Goal: Communication & Community: Answer question/provide support

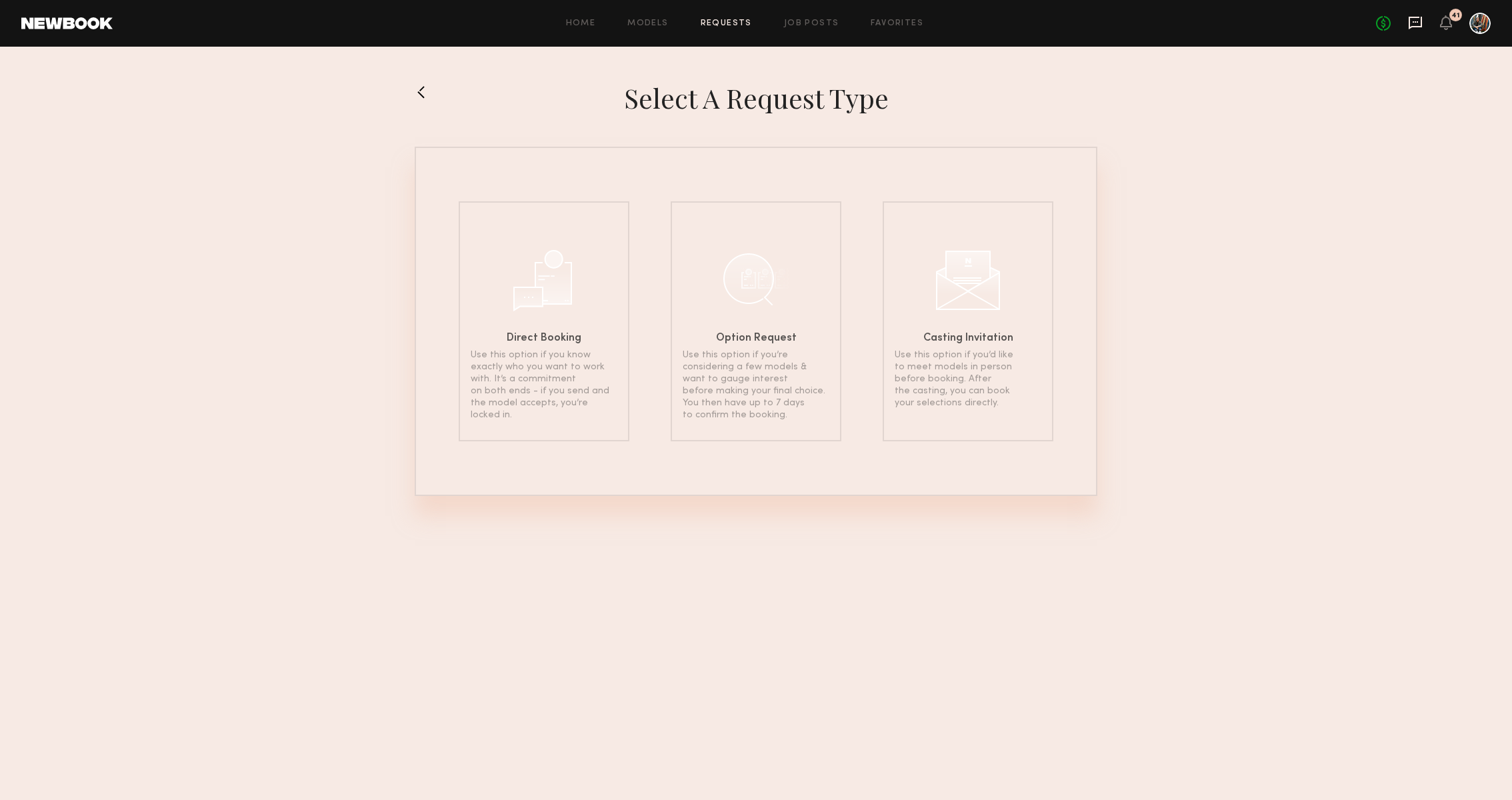
click at [1412, 22] on icon at bounding box center [1416, 22] width 14 height 14
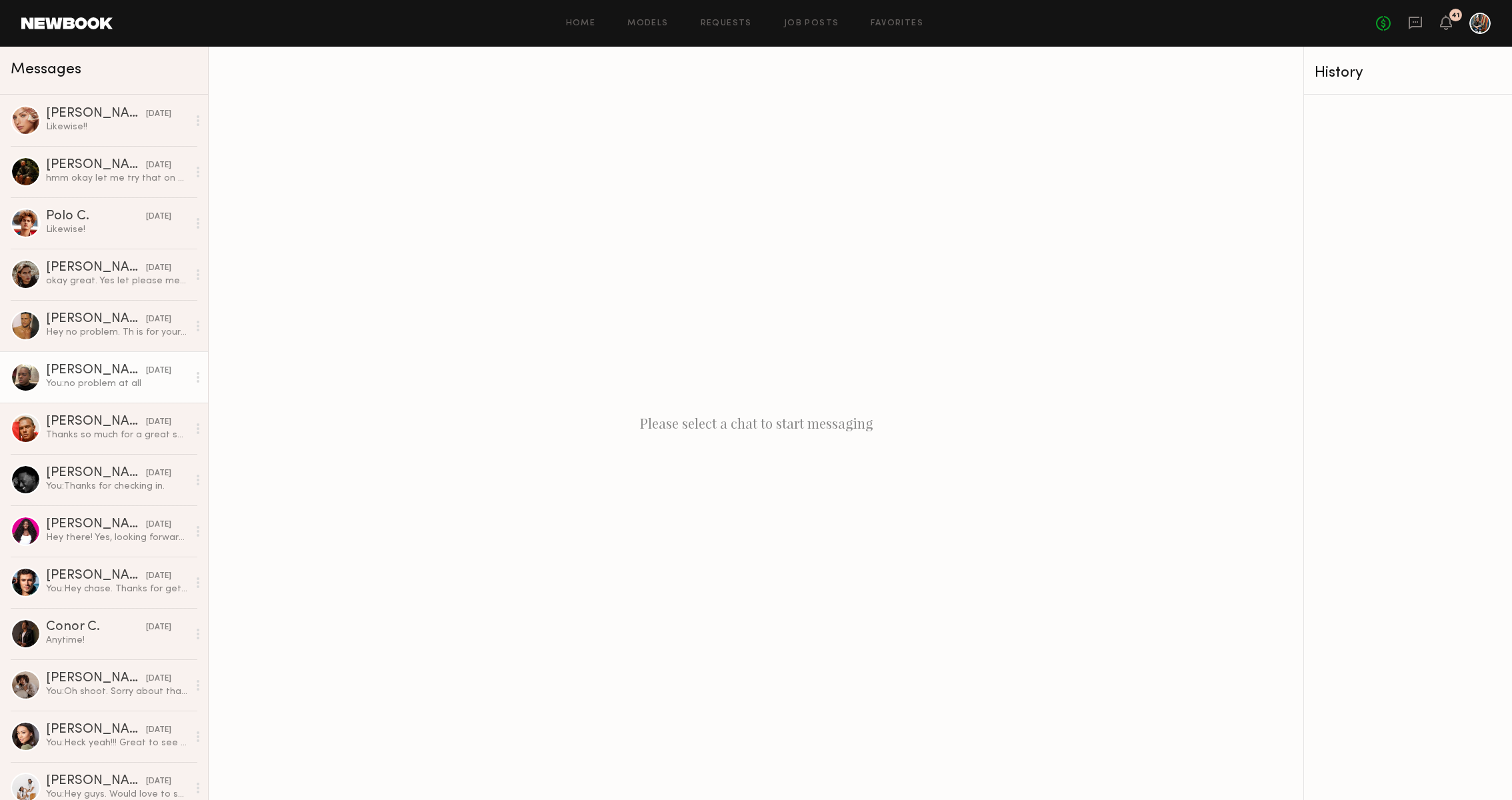
click at [99, 370] on div "[PERSON_NAME]" at bounding box center [96, 370] width 100 height 14
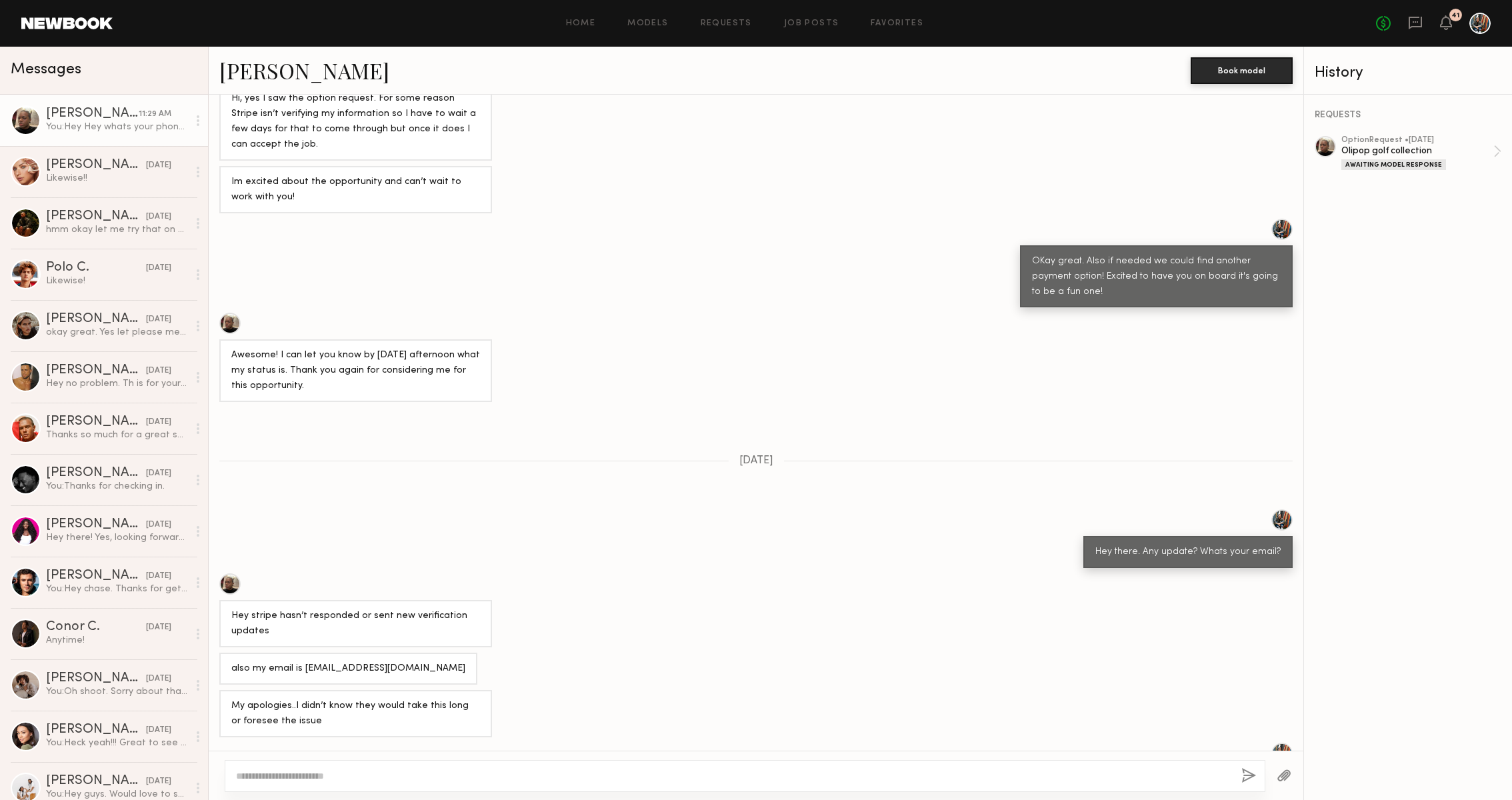
scroll to position [902, 0]
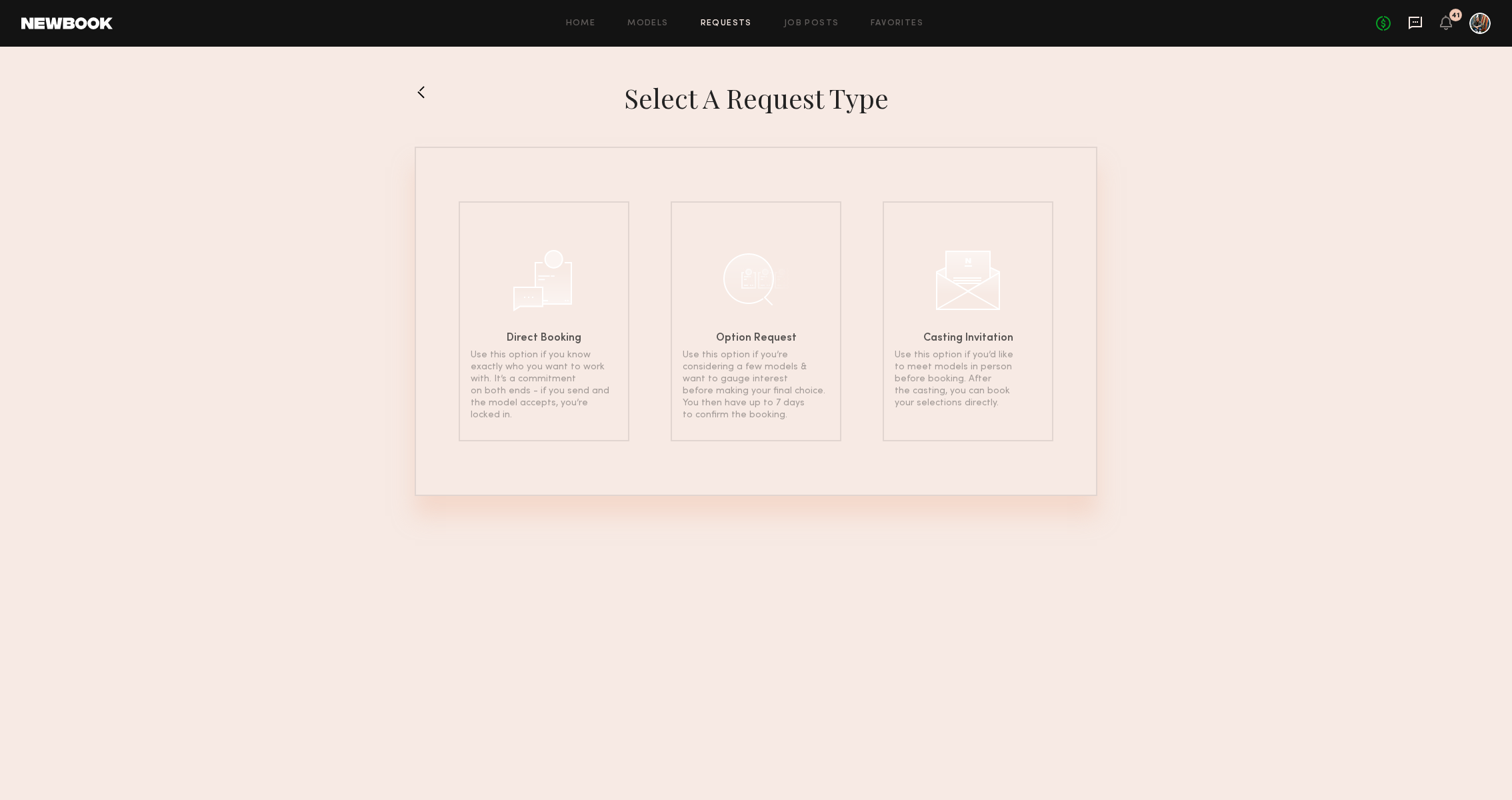
click at [1416, 22] on icon at bounding box center [1416, 22] width 6 height 2
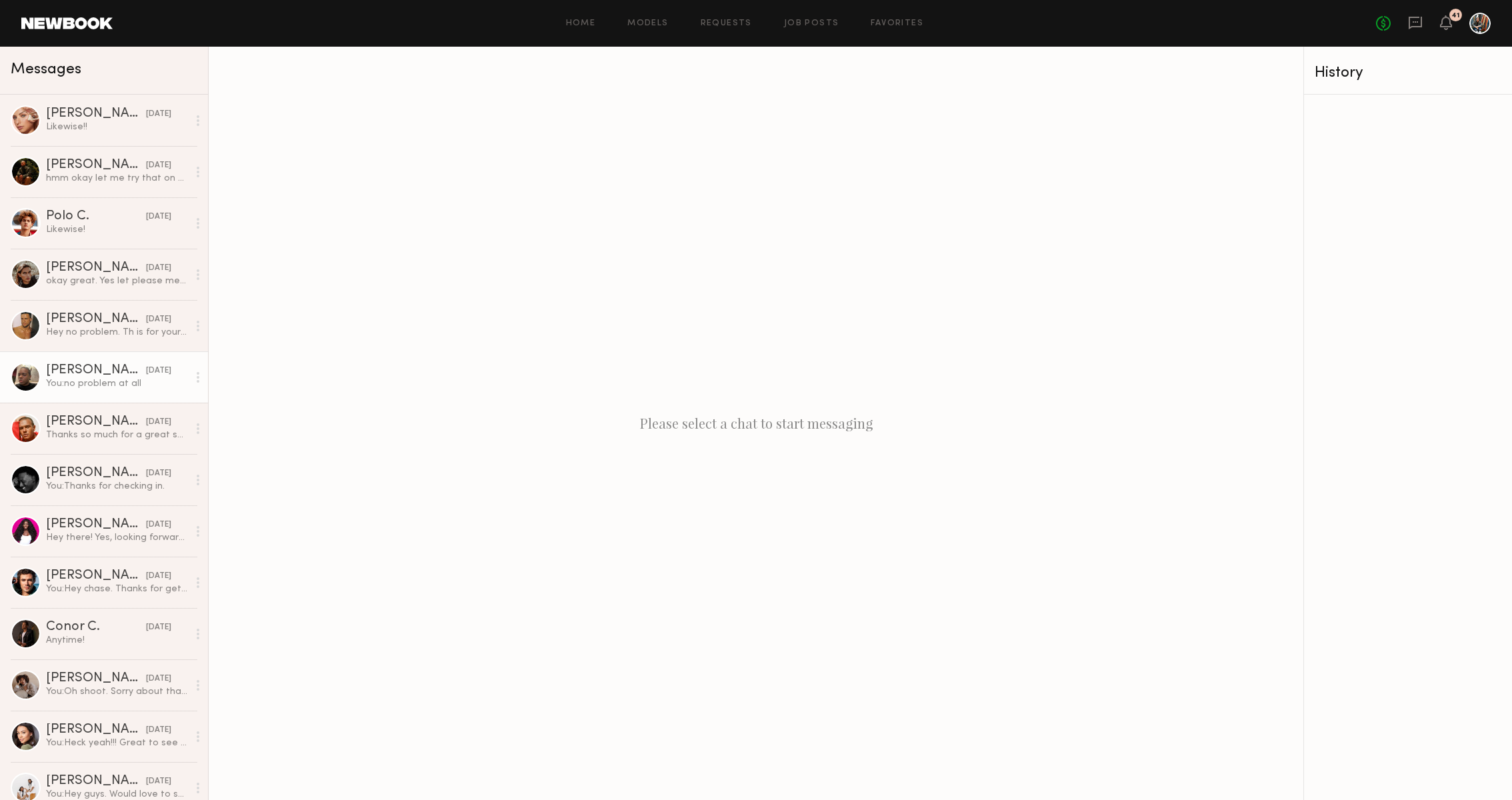
click at [45, 357] on link "[PERSON_NAME] [DATE] You: no problem at all" at bounding box center [104, 377] width 208 height 51
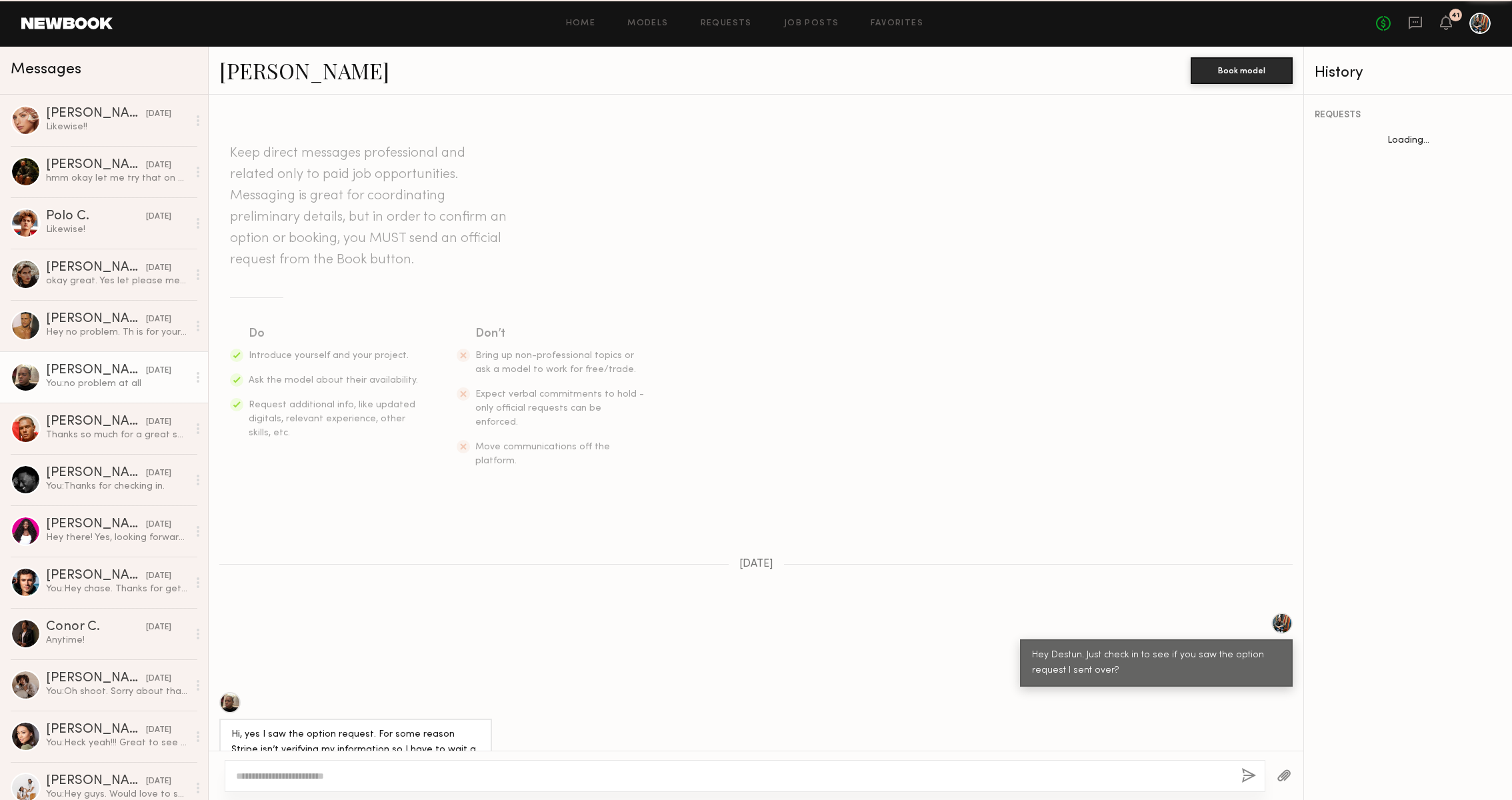
scroll to position [636, 0]
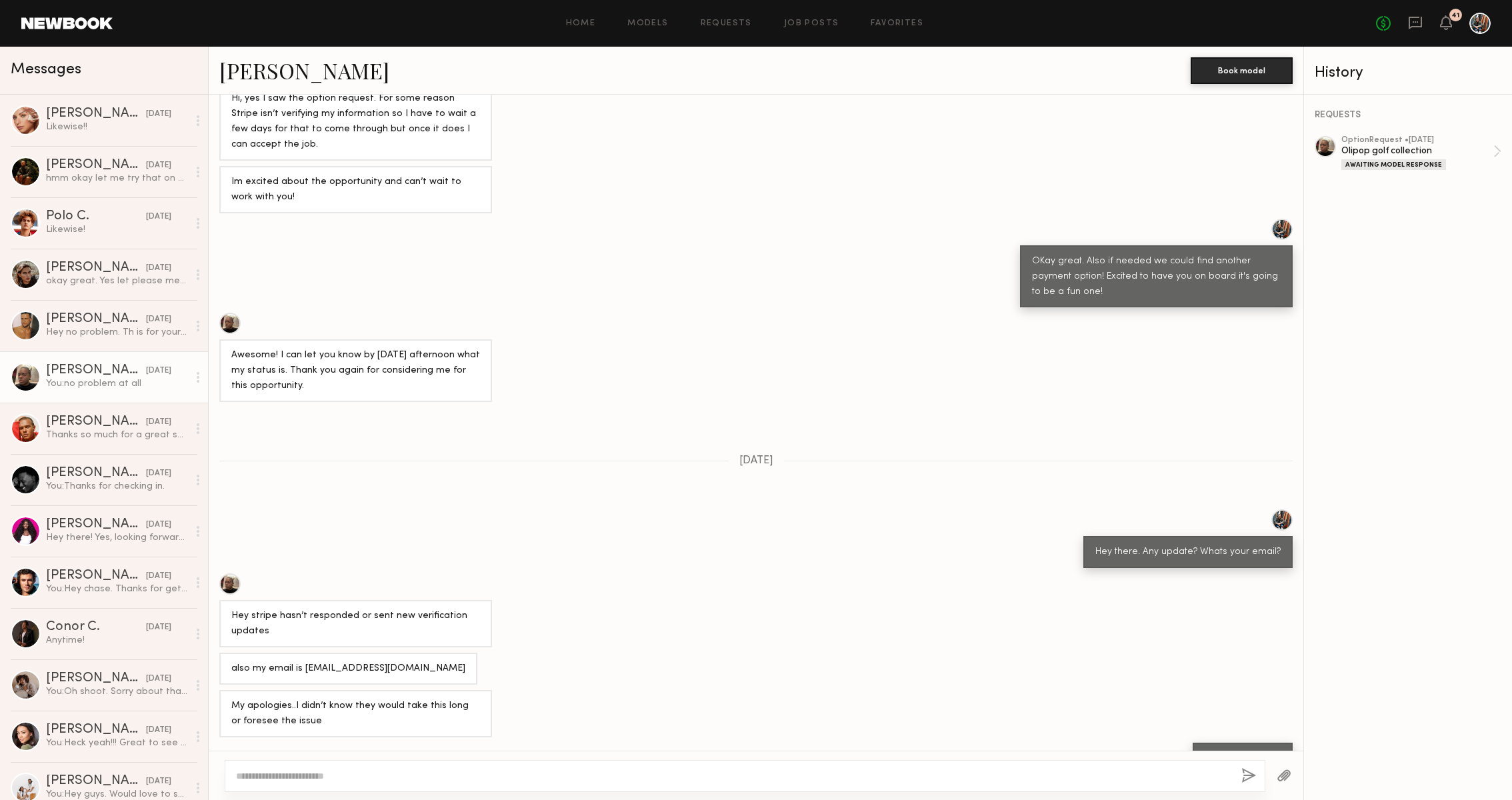
click at [416, 779] on textarea at bounding box center [733, 775] width 995 height 14
drag, startPoint x: 418, startPoint y: 757, endPoint x: 215, endPoint y: 740, distance: 203.7
click at [215, 740] on div "**********" at bounding box center [756, 769] width 1096 height 62
type textarea "**********"
click at [1242, 769] on button "button" at bounding box center [1249, 776] width 14 height 17
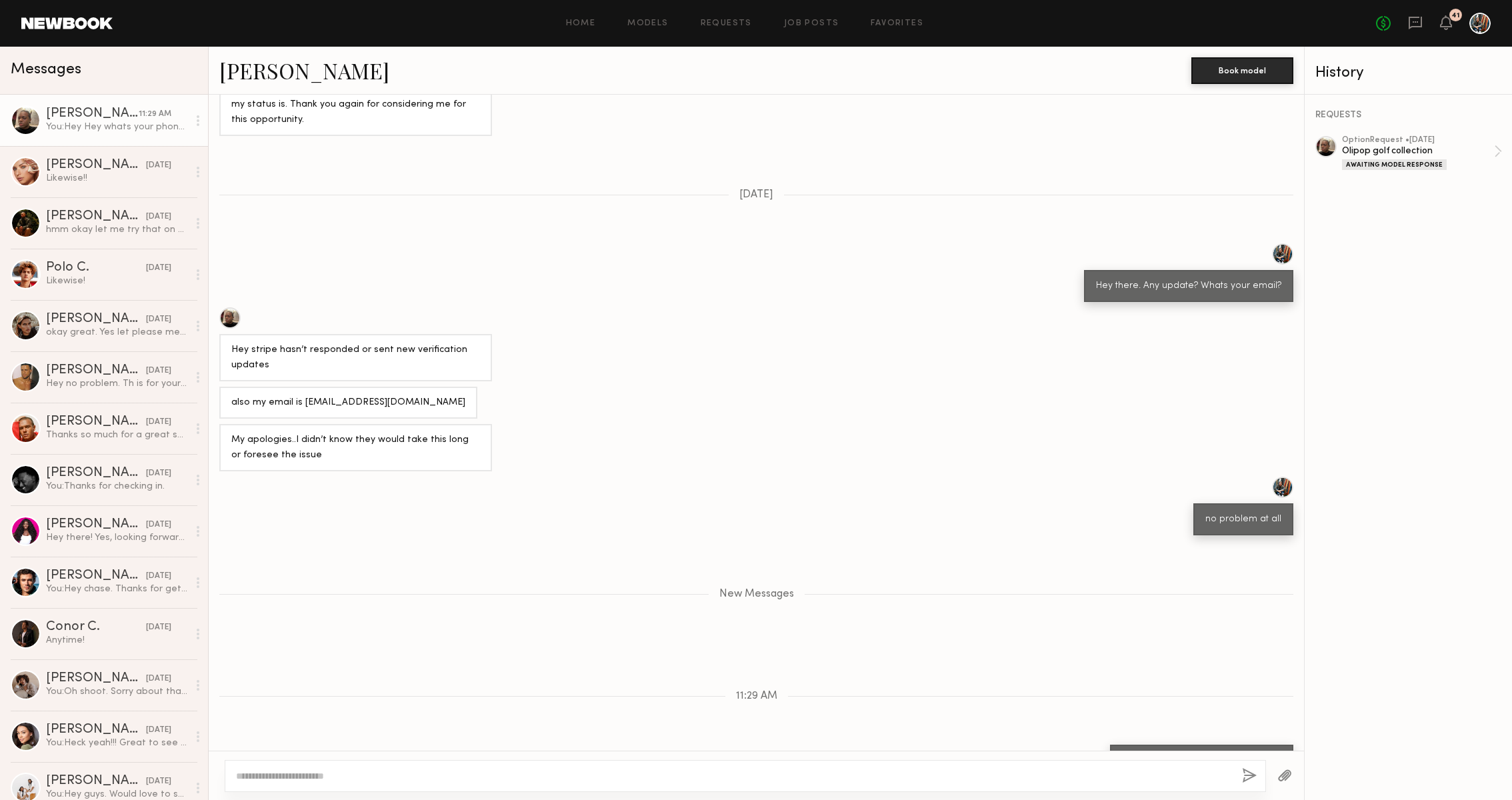
scroll to position [984, 0]
